Goal: Task Accomplishment & Management: Use online tool/utility

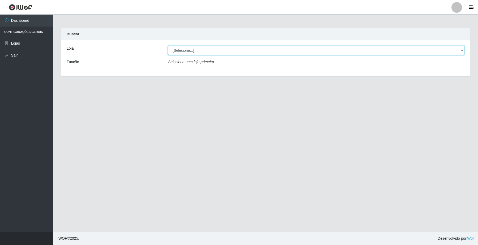
click at [217, 50] on select "[Selecione...] O Filezão - Centenário" at bounding box center [316, 50] width 296 height 9
select select "203"
click at [168, 46] on select "[Selecione...] O Filezão - Centenário" at bounding box center [316, 50] width 296 height 9
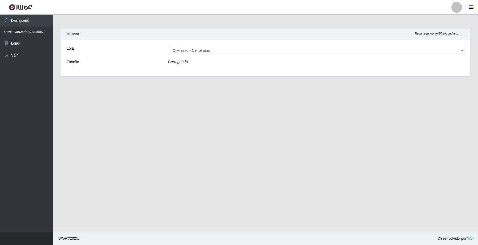
click at [210, 62] on div "Carregando..." at bounding box center [316, 63] width 304 height 8
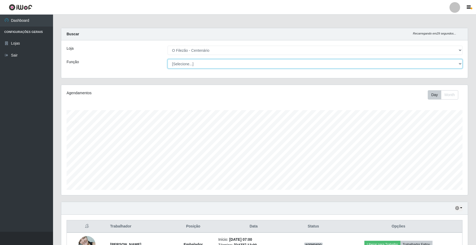
scroll to position [110, 407]
click at [210, 63] on select "[Selecione...] Auxiliar de Estacionamento Auxiliar de Estacionamento + Auxiliar…" at bounding box center [315, 63] width 295 height 9
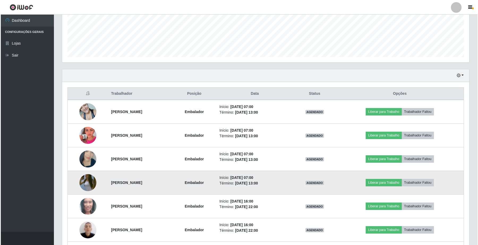
scroll to position [199, 0]
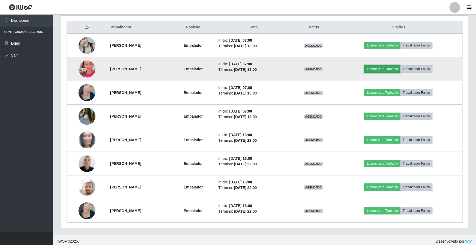
click at [398, 69] on button "Liberar para Trabalho" at bounding box center [383, 68] width 36 height 7
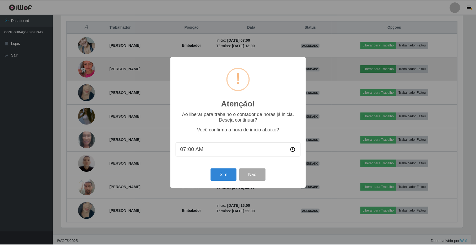
scroll to position [110, 403]
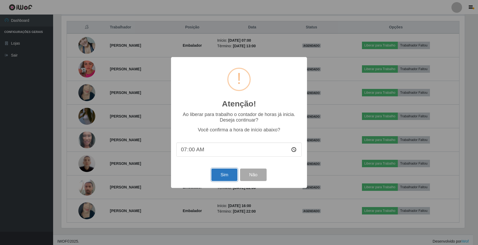
click at [217, 180] on button "Sim" at bounding box center [224, 175] width 26 height 12
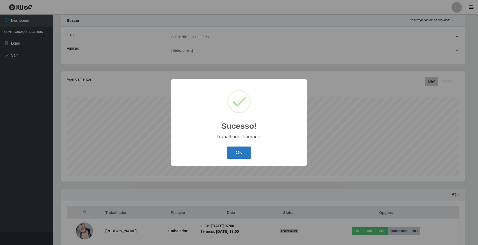
click at [238, 157] on button "OK" at bounding box center [239, 153] width 25 height 12
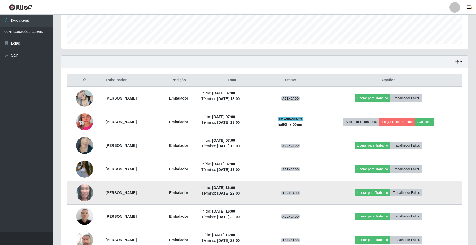
scroll to position [203, 0]
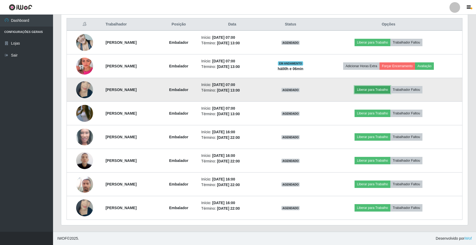
click at [372, 90] on button "Liberar para Trabalho" at bounding box center [373, 89] width 36 height 7
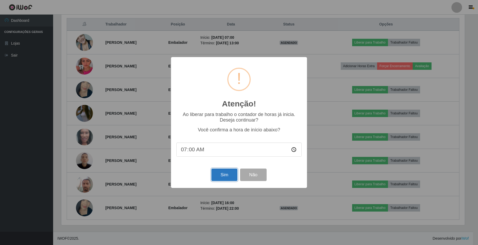
click at [229, 177] on button "Sim" at bounding box center [224, 175] width 26 height 12
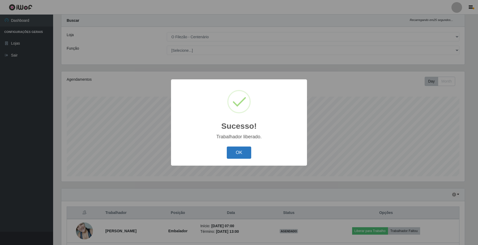
click at [243, 156] on button "OK" at bounding box center [239, 153] width 25 height 12
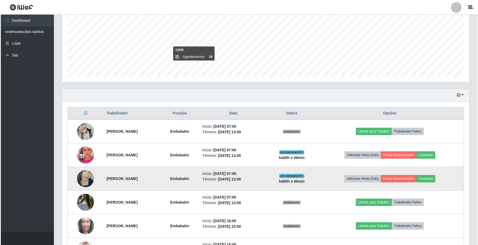
scroll to position [146, 0]
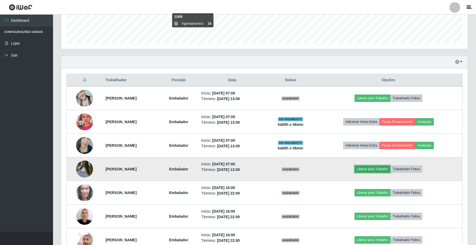
click at [371, 169] on button "Liberar para Trabalho" at bounding box center [373, 168] width 36 height 7
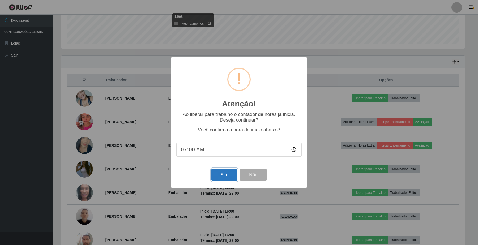
click at [226, 179] on button "Sim" at bounding box center [224, 175] width 26 height 12
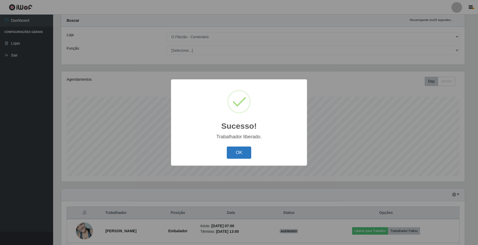
click at [249, 152] on button "OK" at bounding box center [239, 153] width 25 height 12
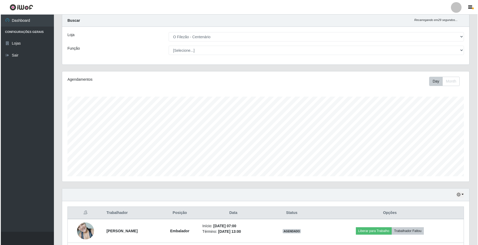
scroll to position [47, 0]
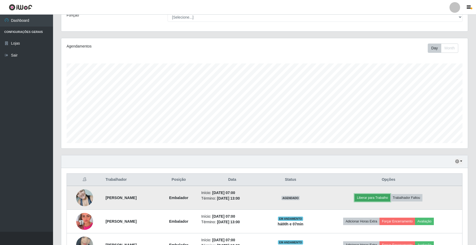
click at [369, 199] on button "Liberar para Trabalho" at bounding box center [373, 197] width 36 height 7
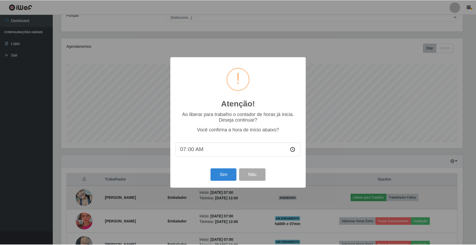
scroll to position [110, 403]
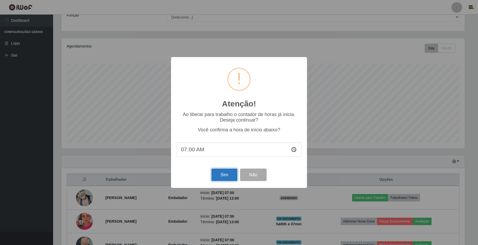
click at [222, 174] on button "Sim" at bounding box center [224, 175] width 26 height 12
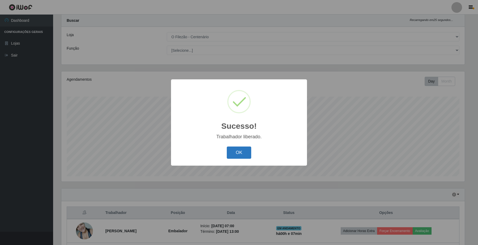
click at [249, 152] on button "OK" at bounding box center [239, 153] width 25 height 12
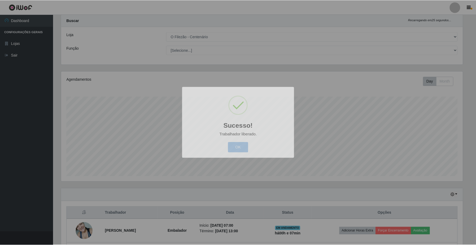
scroll to position [110, 407]
